Goal: Find specific page/section: Find specific page/section

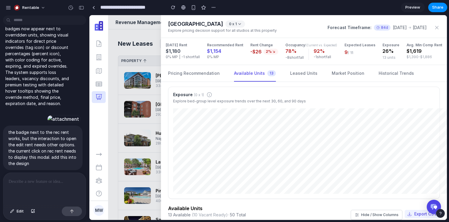
scroll to position [369, 0]
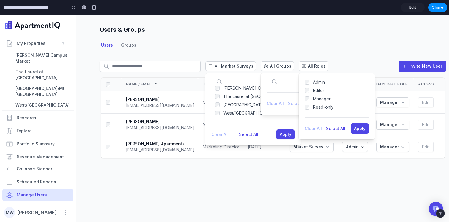
click at [251, 53] on div "Users Groups" at bounding box center [273, 45] width 346 height 16
